Goal: Task Accomplishment & Management: Complete application form

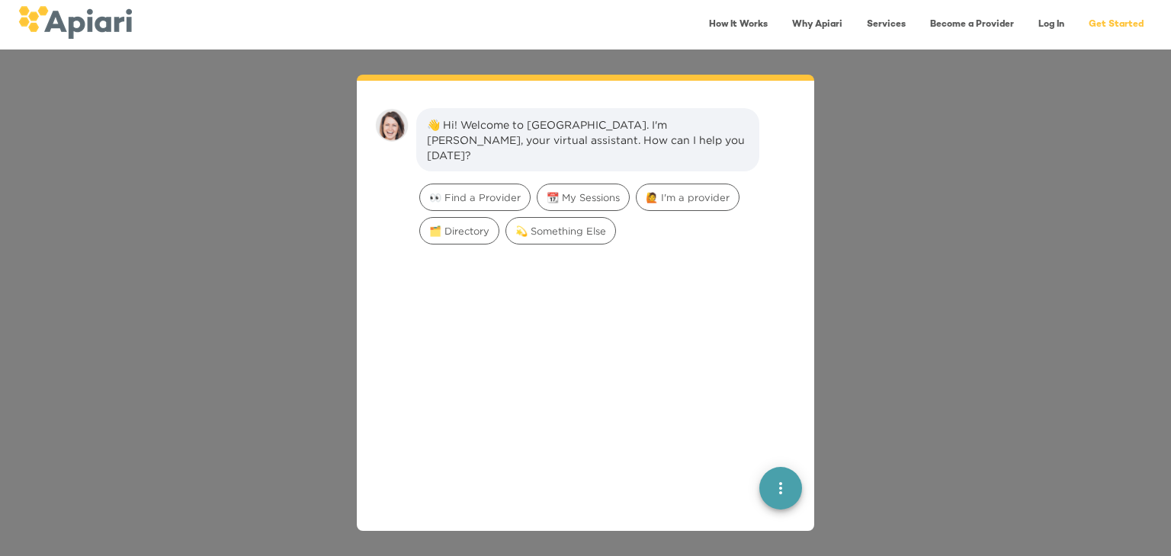
scroll to position [21, 0]
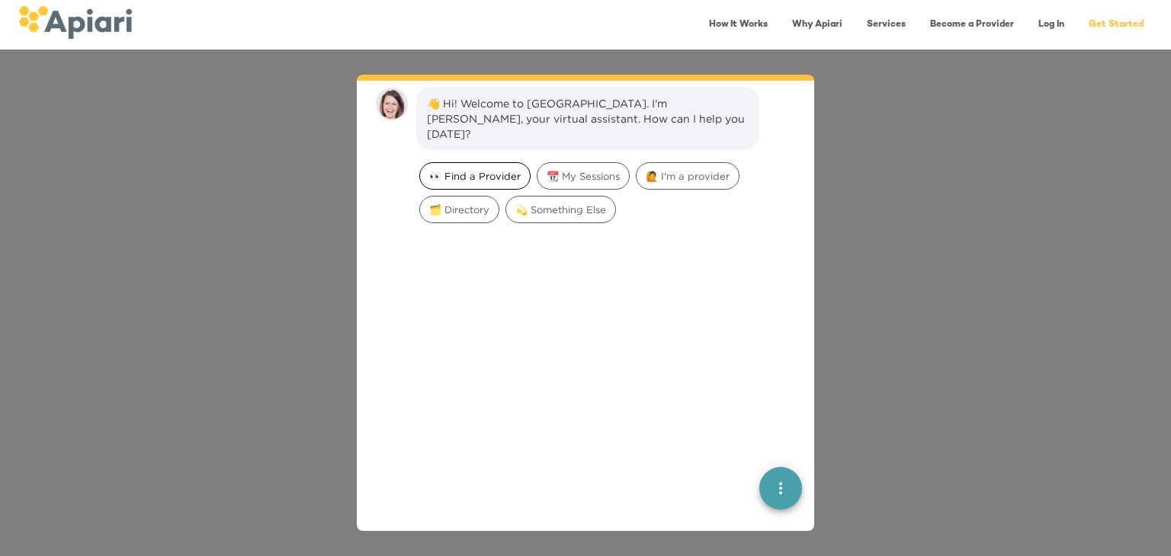
click at [492, 169] on span "👀 Find a Provider" at bounding box center [475, 176] width 110 height 14
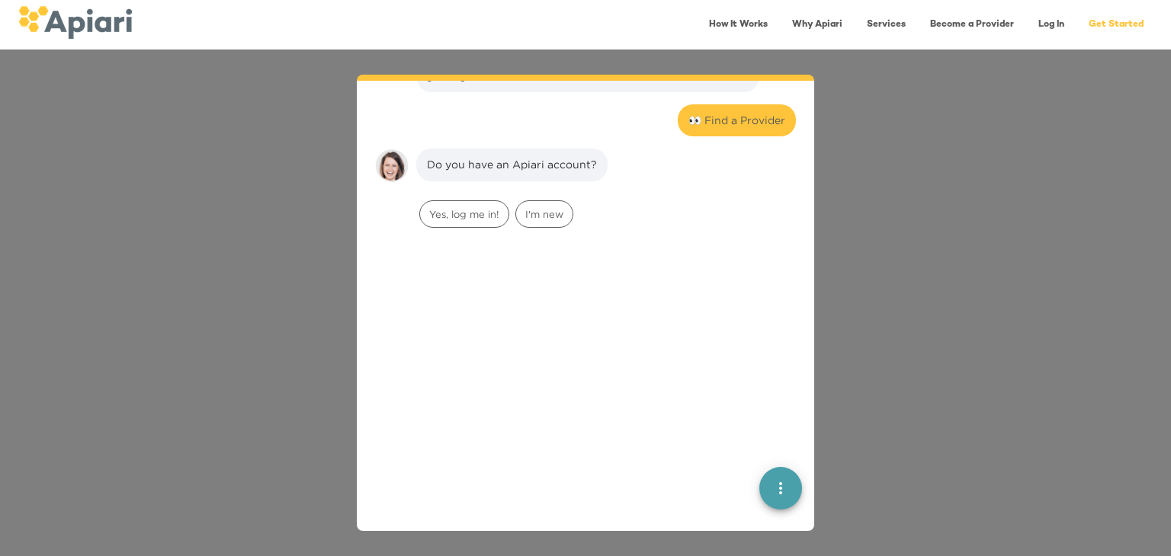
scroll to position [125, 0]
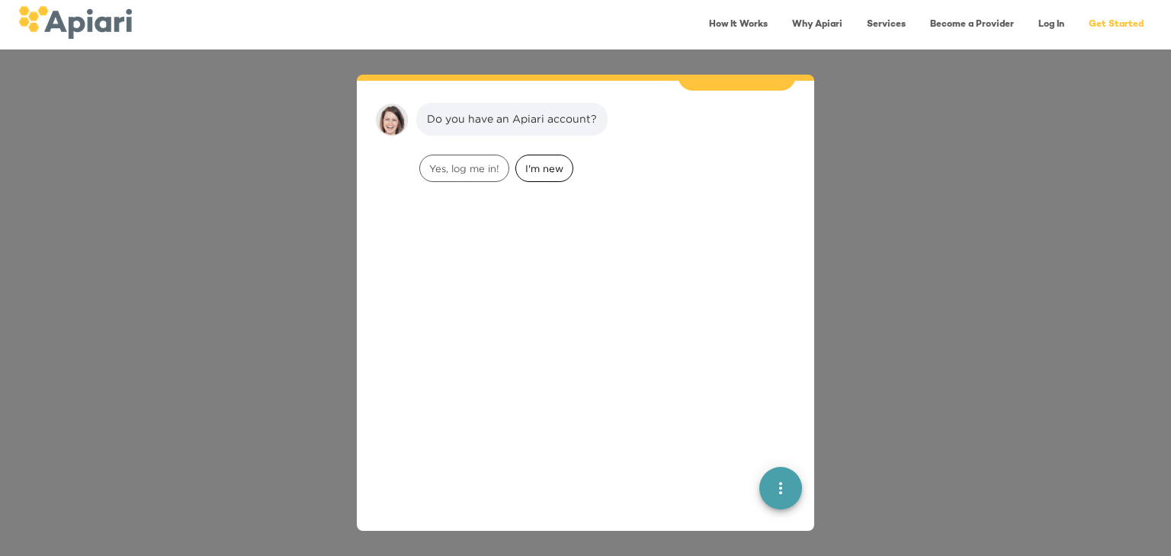
click at [546, 162] on span "I'm new" at bounding box center [544, 169] width 56 height 14
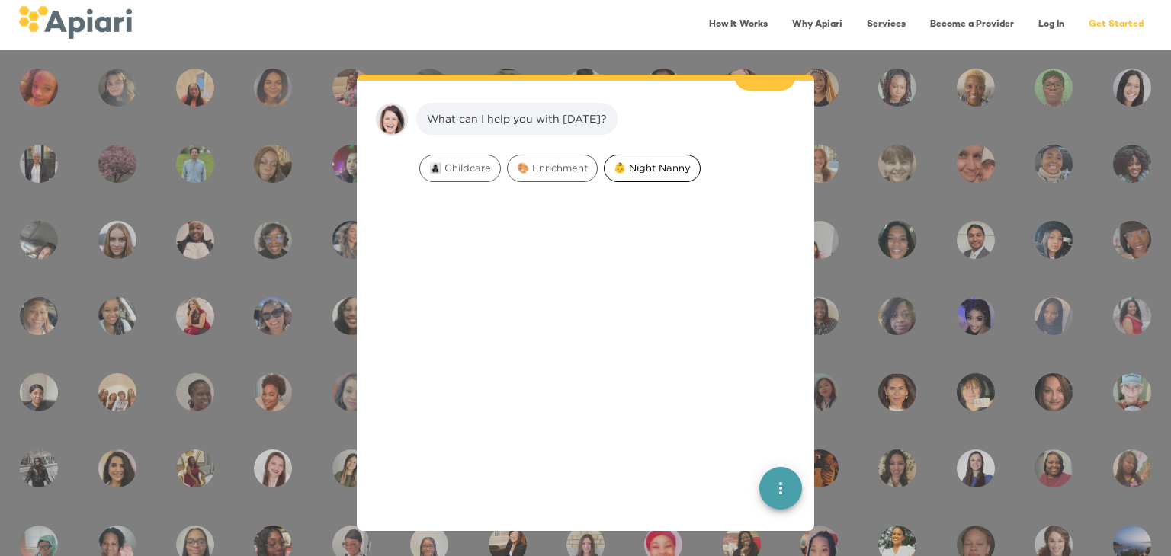
click at [630, 155] on div "👶 Night Nanny" at bounding box center [652, 168] width 97 height 27
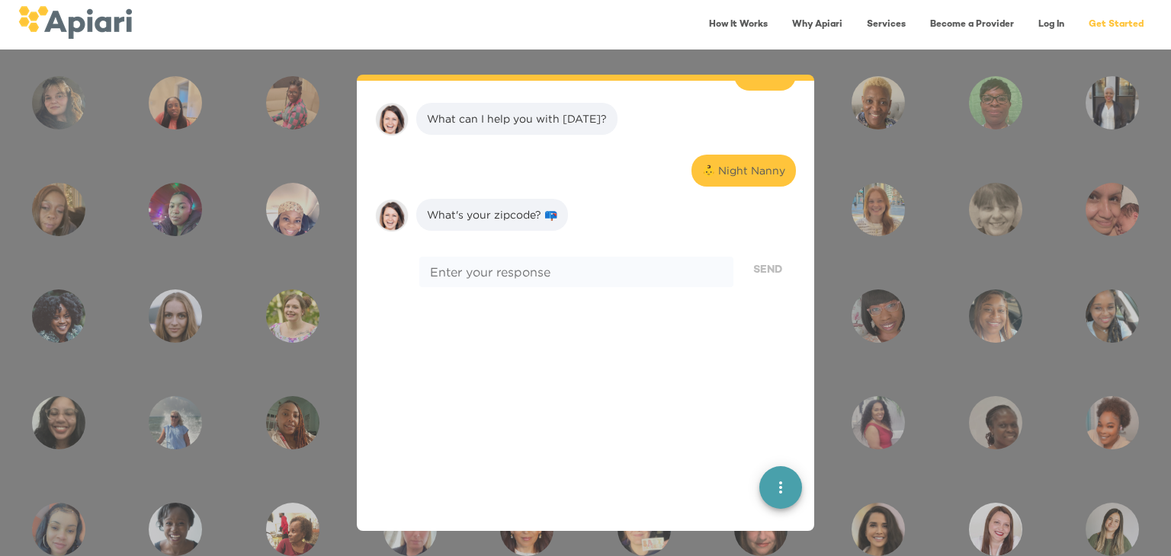
scroll to position [318, 0]
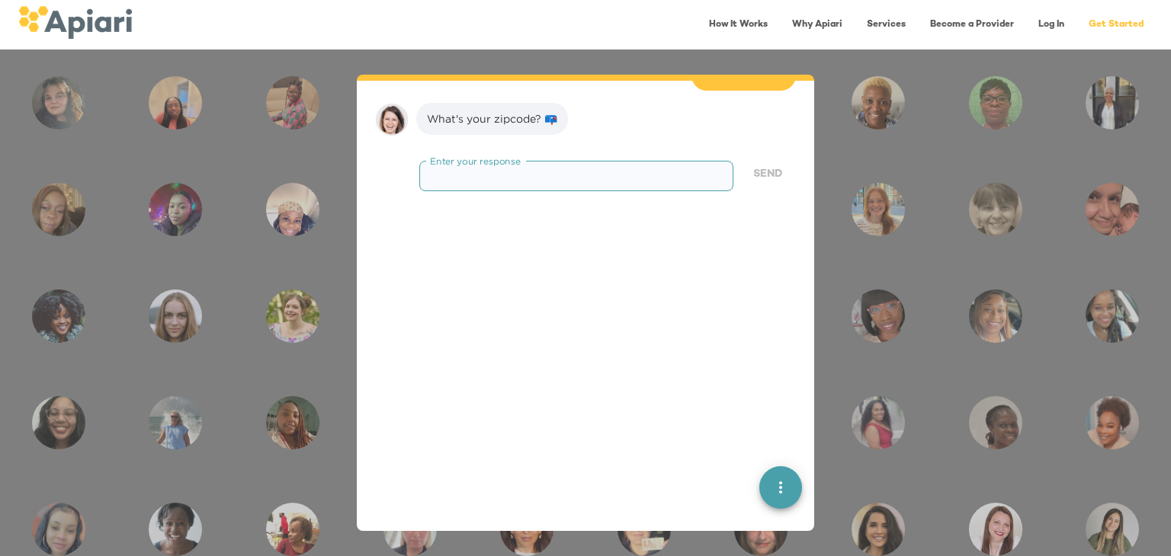
click at [530, 168] on textarea at bounding box center [576, 175] width 293 height 14
type textarea "*****"
click at [761, 161] on button "Send" at bounding box center [767, 175] width 56 height 28
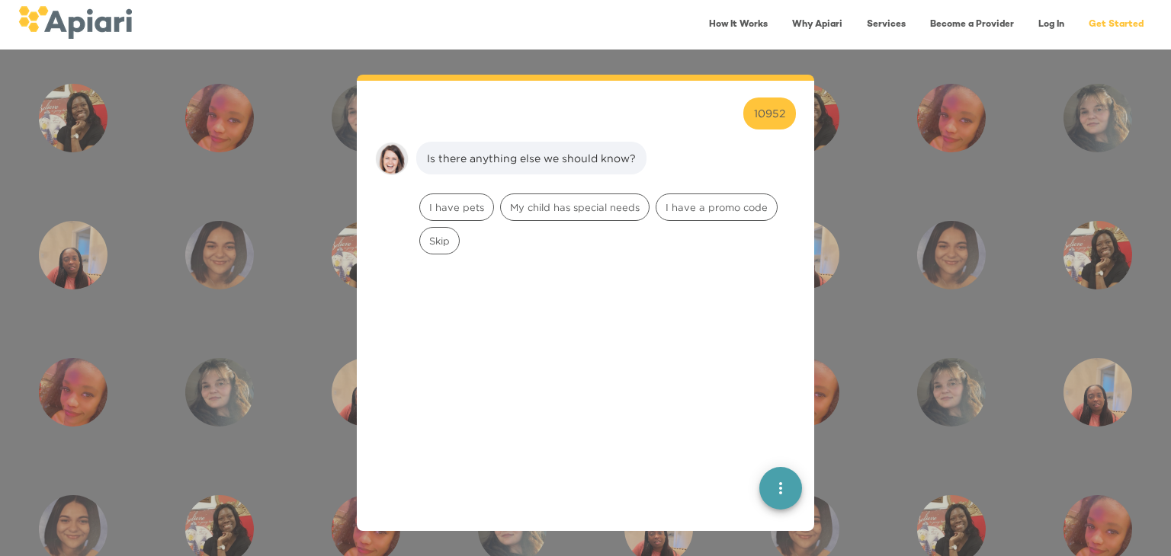
scroll to position [415, 0]
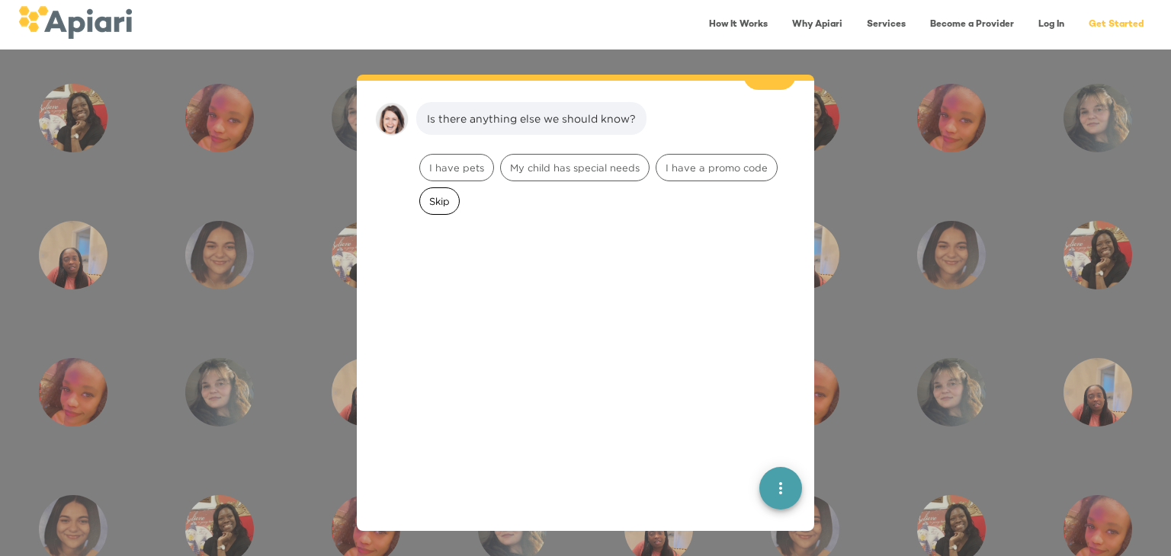
click at [422, 194] on span "Skip" at bounding box center [439, 201] width 39 height 14
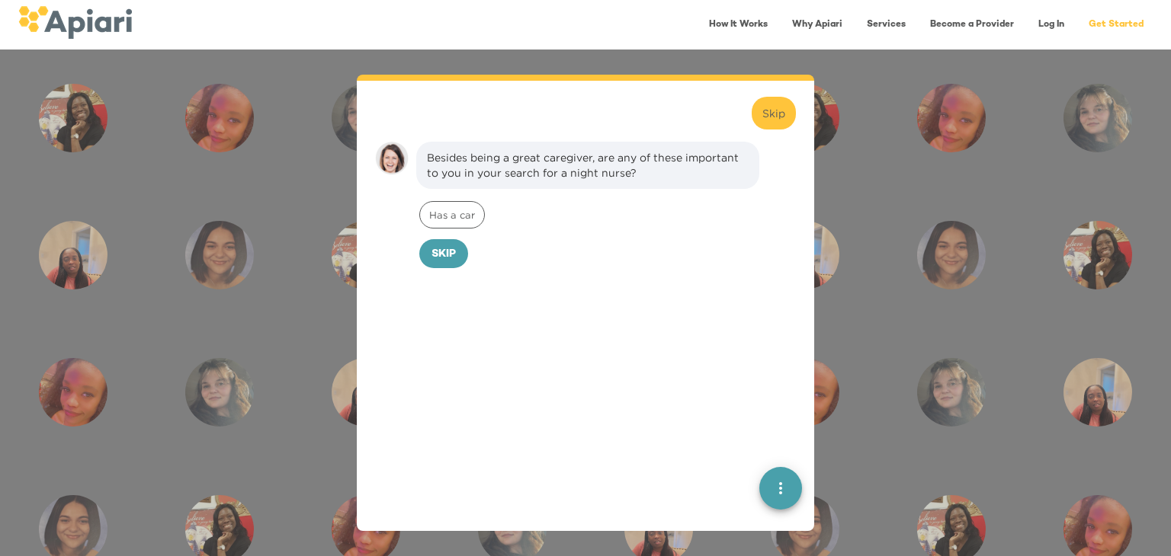
scroll to position [511, 0]
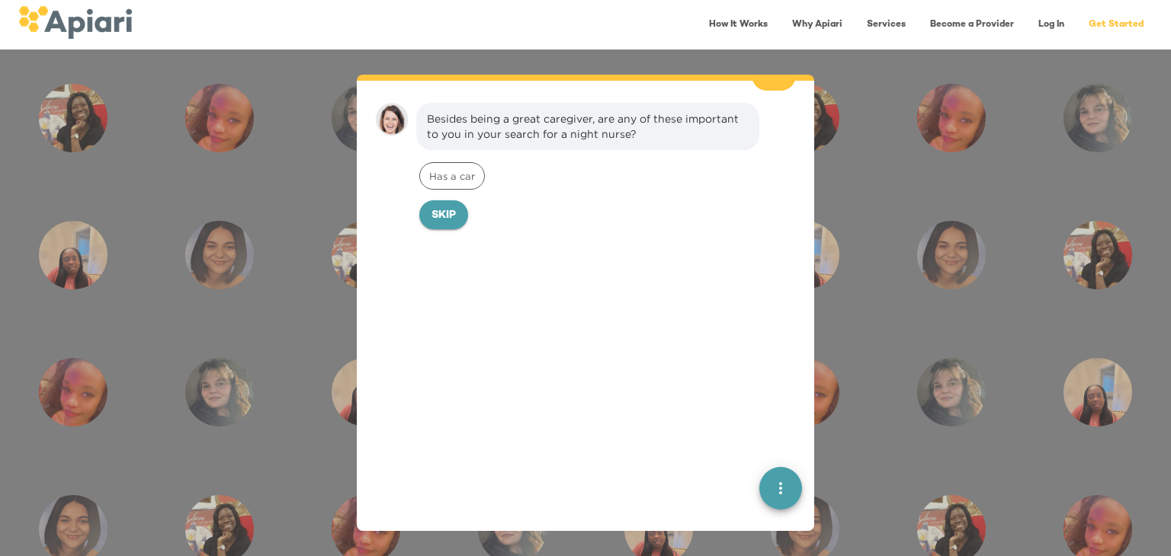
click at [446, 207] on span "Skip" at bounding box center [443, 216] width 24 height 19
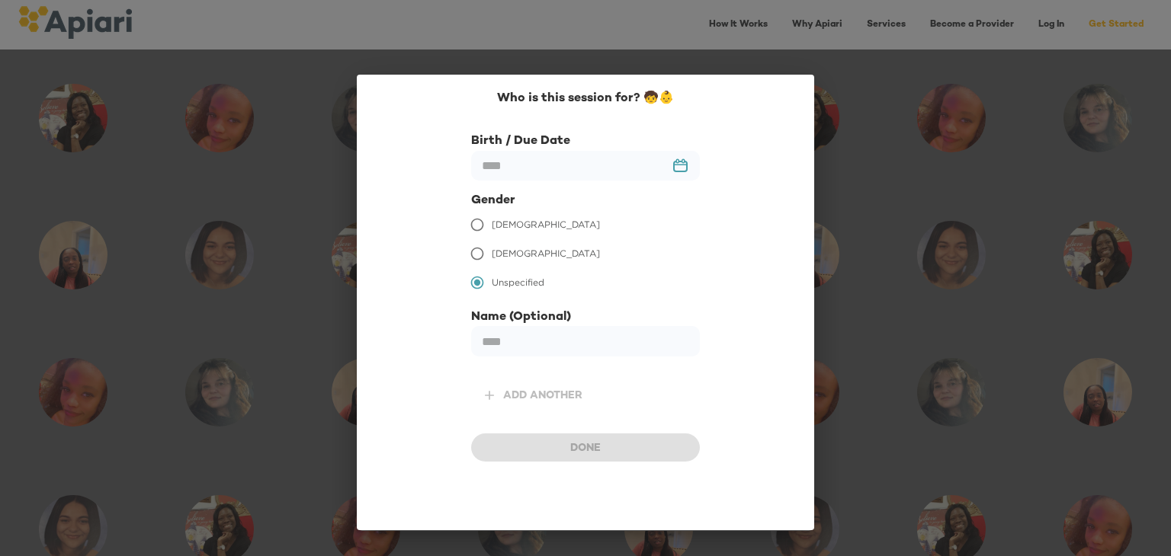
scroll to position [615, 0]
drag, startPoint x: 674, startPoint y: 178, endPoint x: 639, endPoint y: 175, distance: 34.4
drag, startPoint x: 639, startPoint y: 175, endPoint x: 584, endPoint y: 159, distance: 57.7
click at [584, 159] on input "text" at bounding box center [585, 166] width 229 height 30
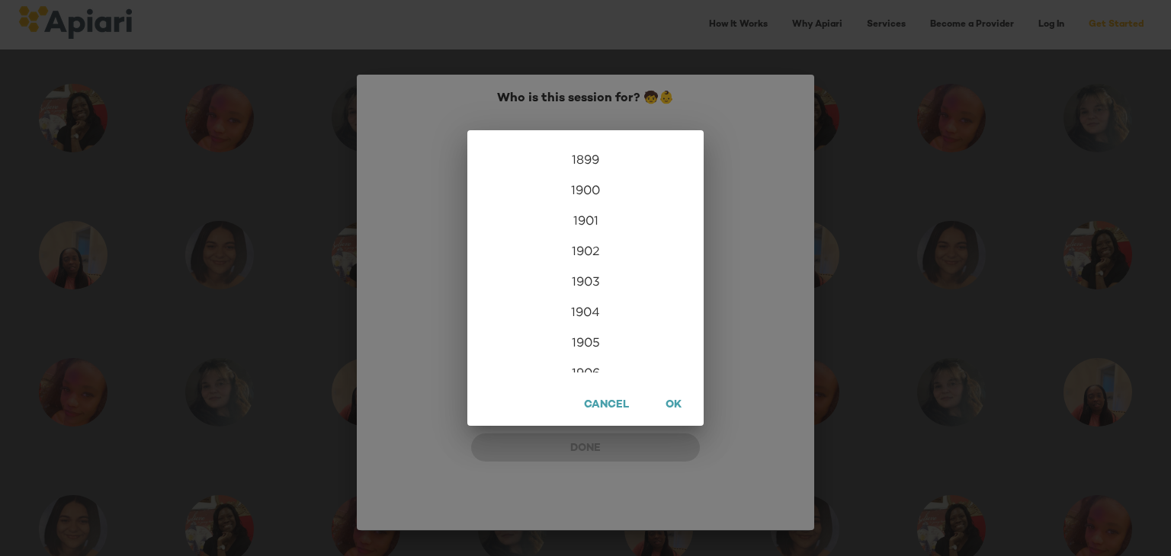
scroll to position [3689, 0]
click at [577, 321] on div "2025" at bounding box center [585, 319] width 236 height 30
click at [585, 287] on div "Aug" at bounding box center [585, 286] width 78 height 57
type input "**********"
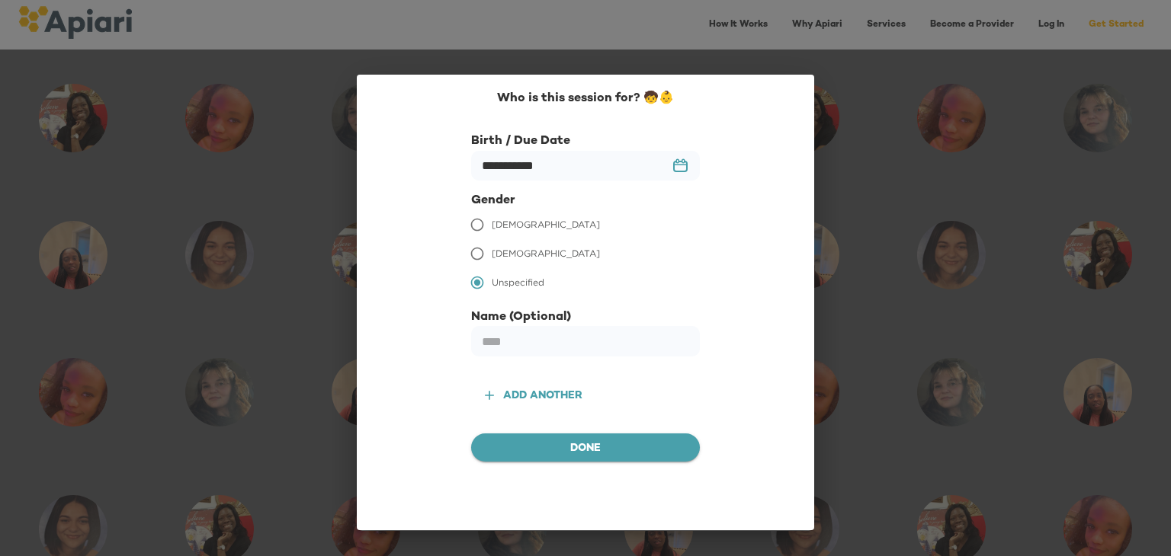
click at [582, 451] on span "Done" at bounding box center [585, 449] width 204 height 19
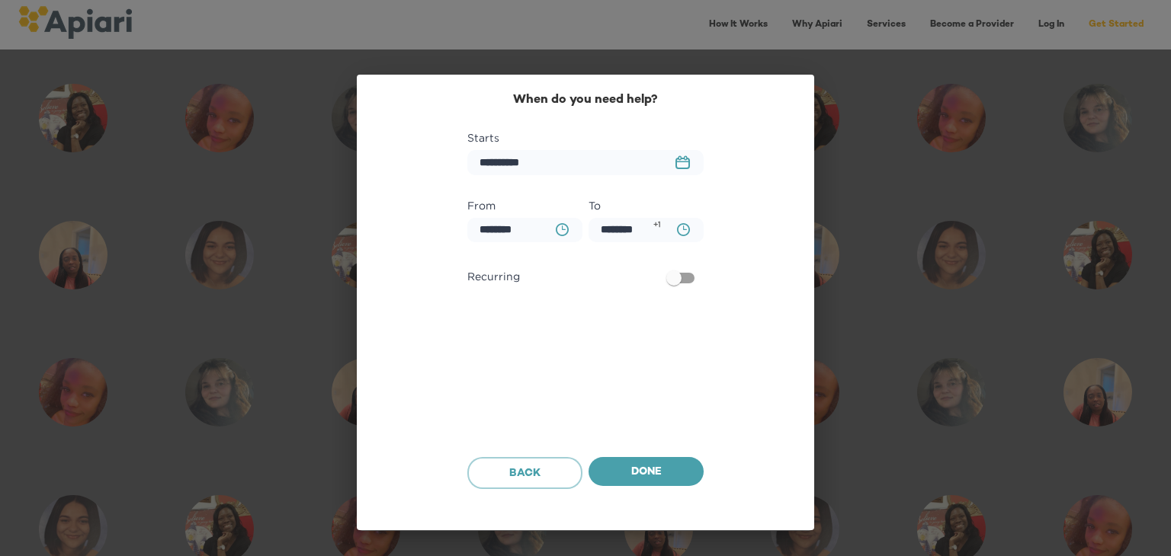
scroll to position [711, 0]
click at [622, 476] on span "Done" at bounding box center [646, 472] width 91 height 19
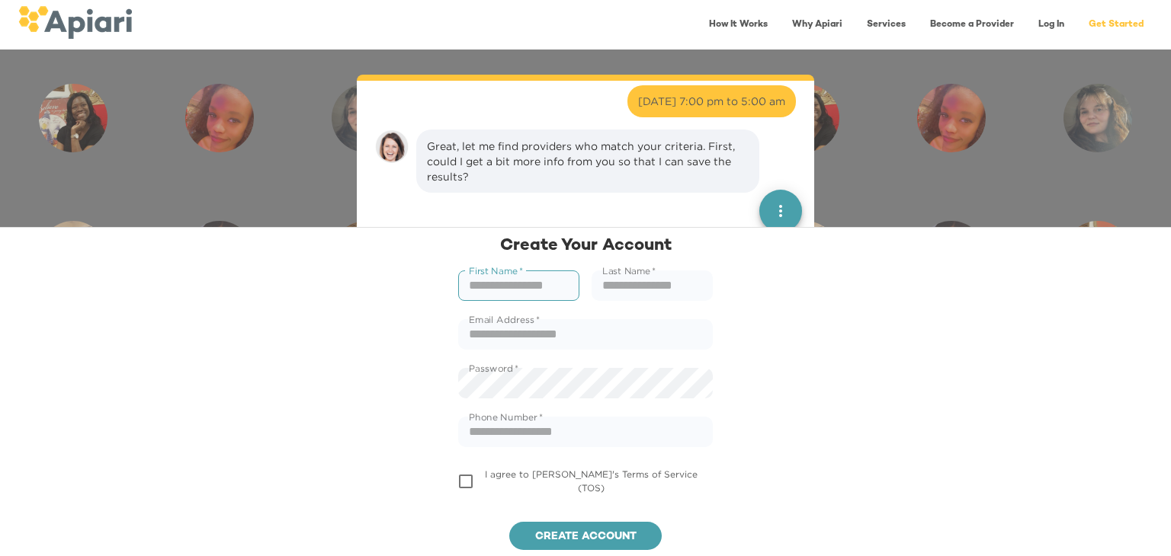
scroll to position [808, 0]
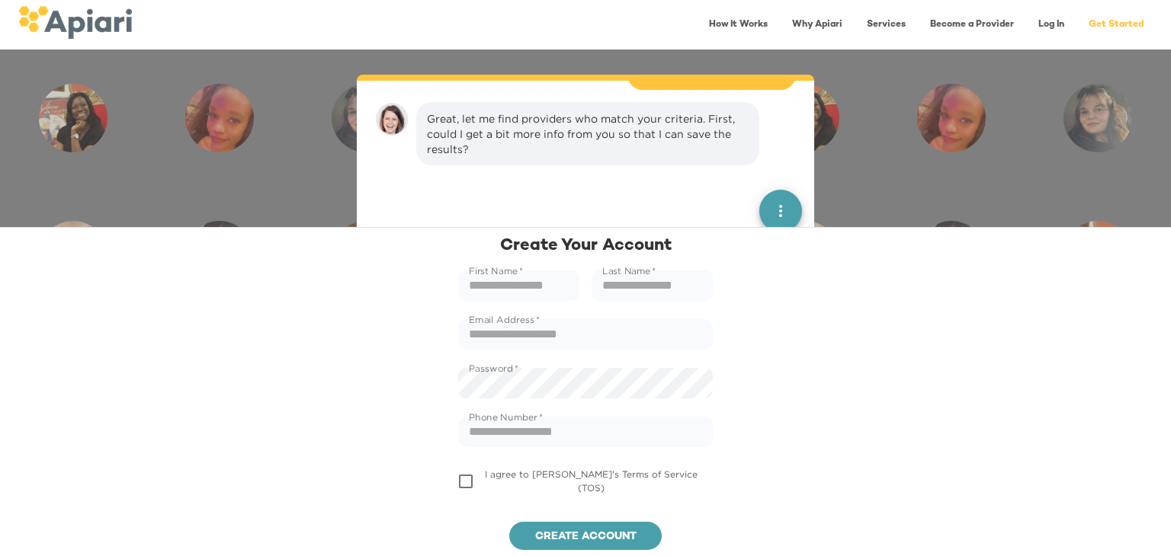
click at [290, 150] on div "👋 Hi! Welcome to [GEOGRAPHIC_DATA]. I'm [PERSON_NAME], your virtual assistant. …" at bounding box center [585, 303] width 1171 height 507
click at [527, 289] on input "text" at bounding box center [518, 286] width 121 height 30
click at [530, 293] on input "text" at bounding box center [518, 286] width 121 height 30
type input "*****"
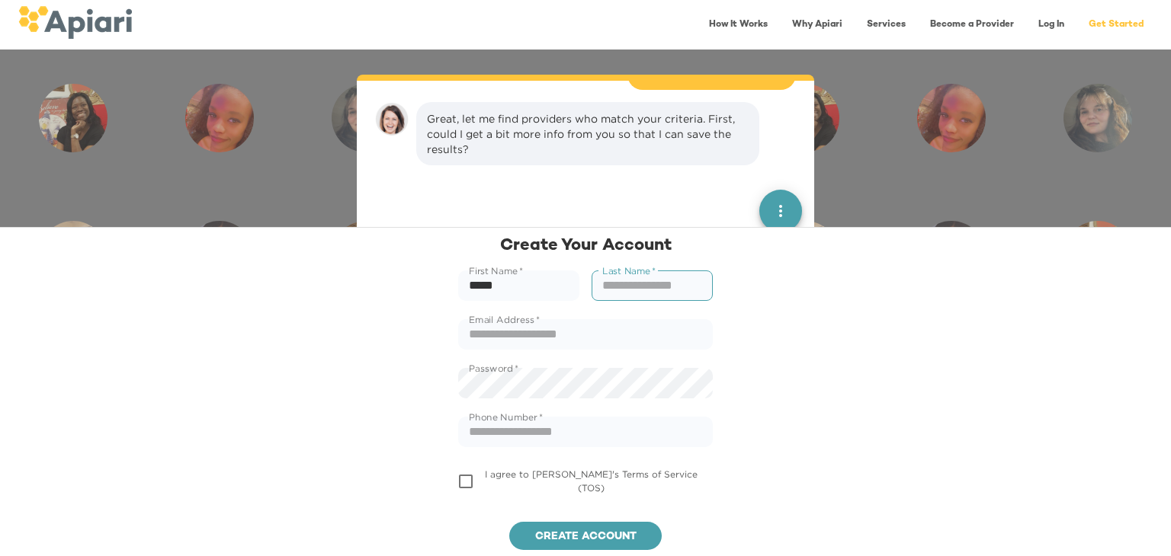
click at [653, 293] on input "text" at bounding box center [651, 286] width 121 height 30
